Goal: Entertainment & Leisure: Browse casually

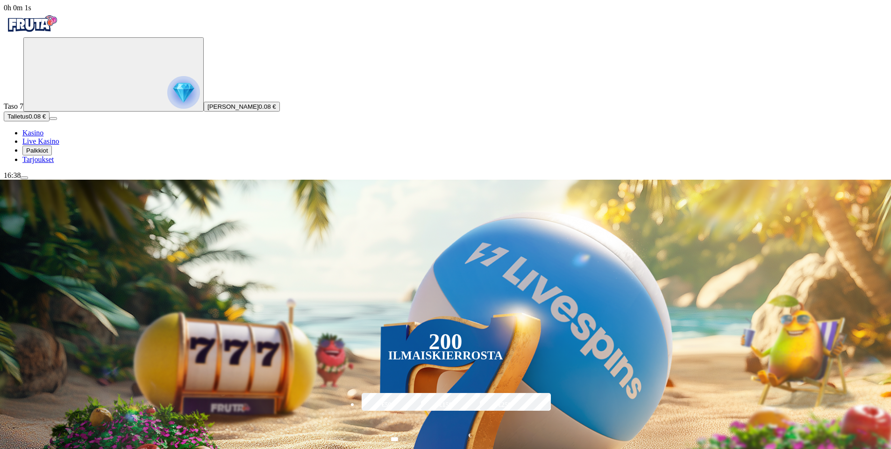
click at [46, 154] on span "Palkkiot" at bounding box center [37, 150] width 22 height 7
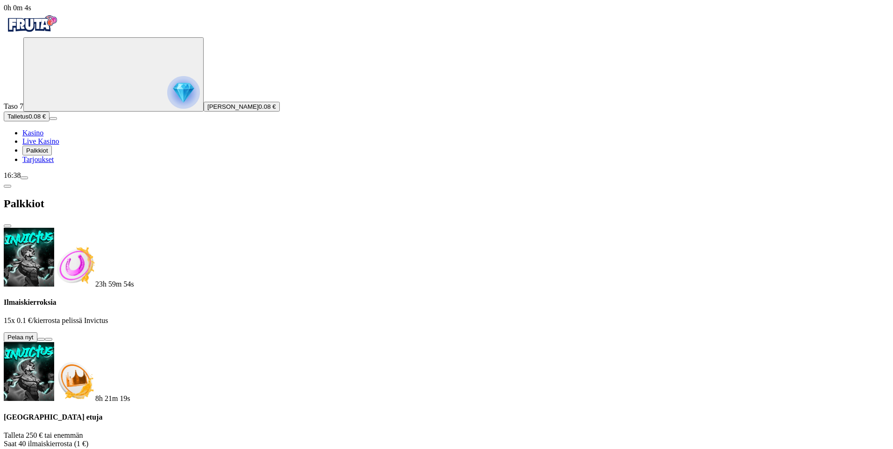
click at [45, 338] on button at bounding box center [40, 339] width 7 height 3
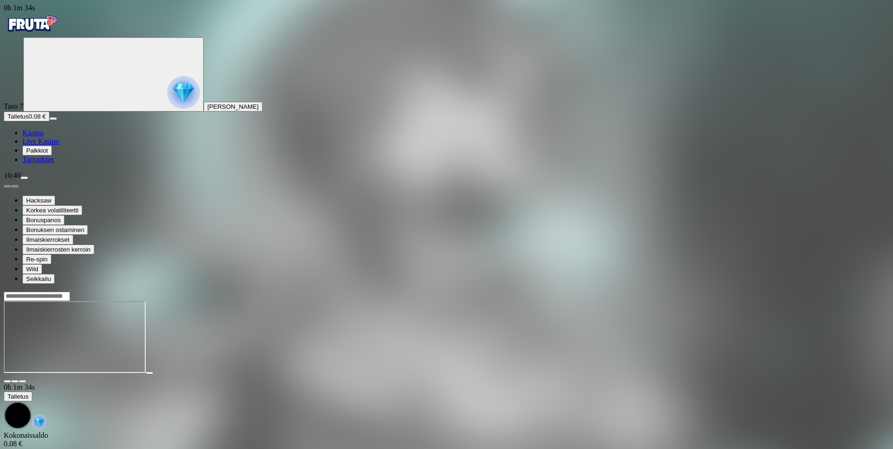
click at [43, 137] on span "Kasino" at bounding box center [32, 133] width 21 height 8
